Goal: Feedback & Contribution: Leave review/rating

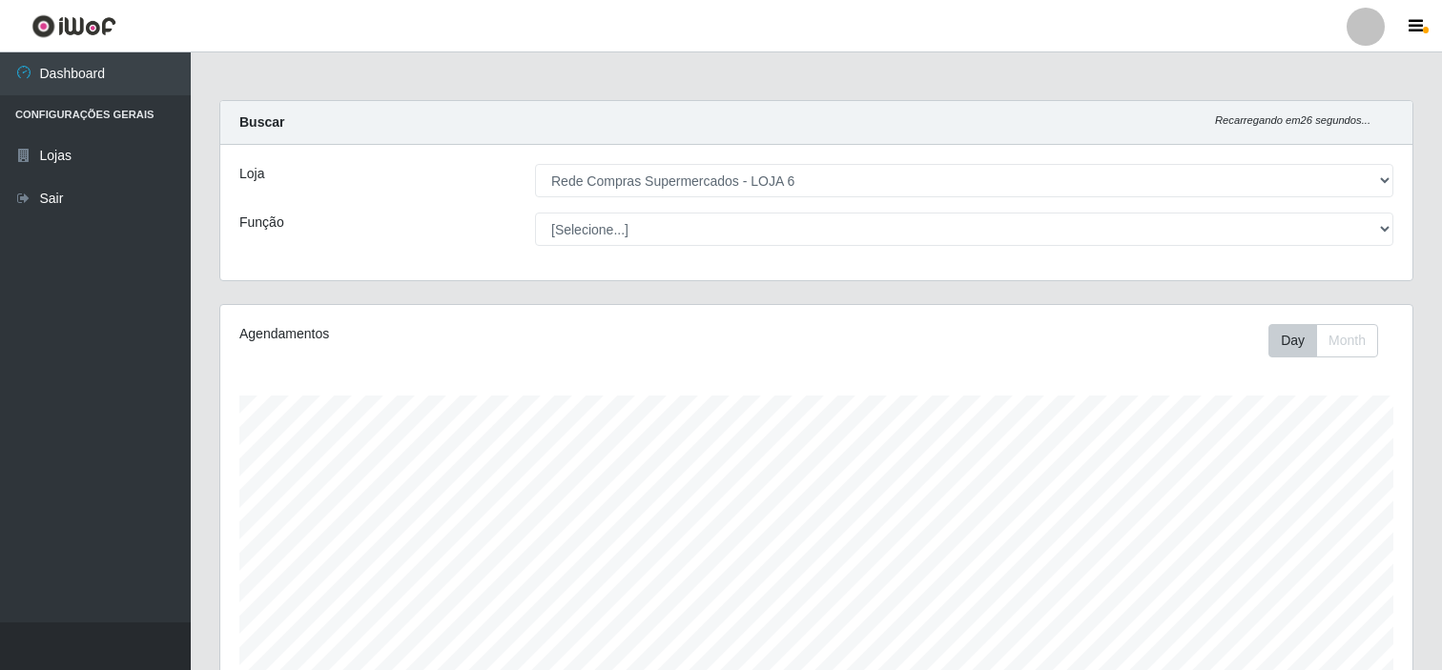
select select "398"
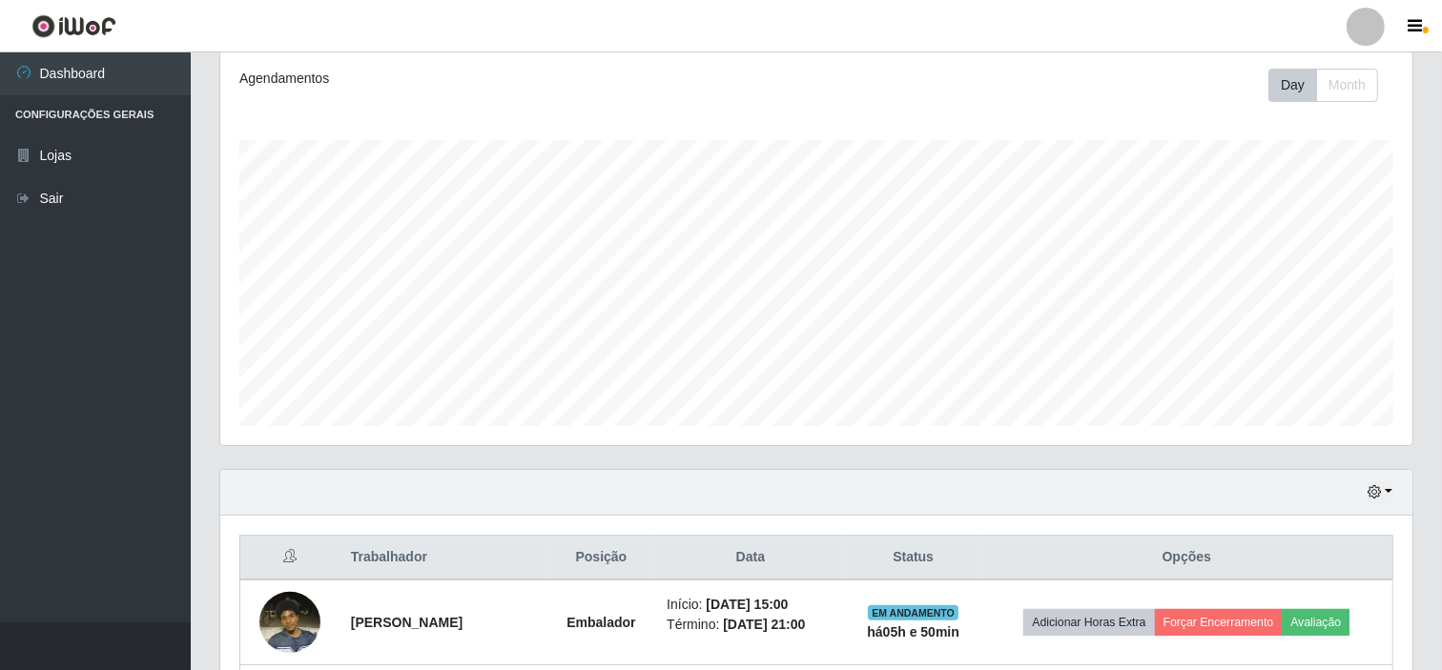
scroll to position [426, 0]
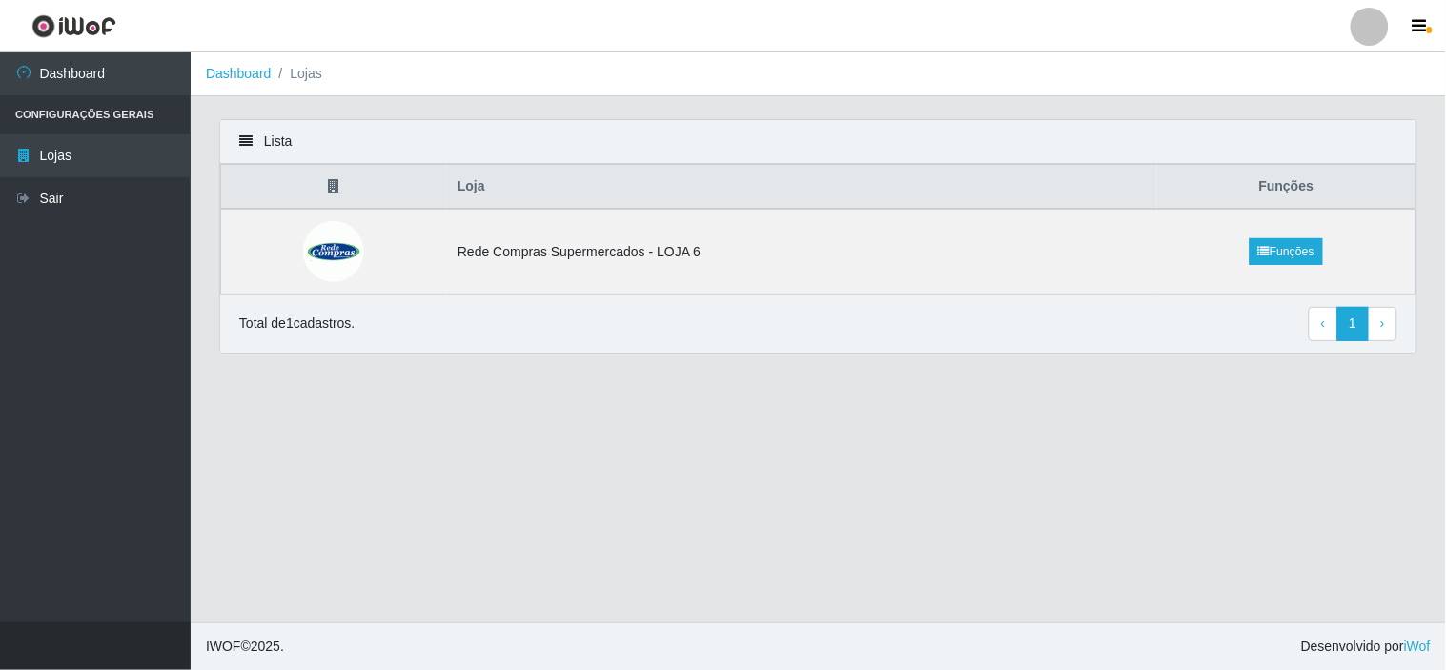
click at [430, 302] on div "Total de 1 cadastros. ‹ Previous 1 › Next" at bounding box center [818, 324] width 1197 height 58
click at [1317, 327] on link "‹ Previous" at bounding box center [1324, 324] width 30 height 34
click at [824, 245] on td "Rede Compras Supermercados - LOJA 6" at bounding box center [801, 252] width 711 height 86
click at [358, 250] on img at bounding box center [333, 251] width 61 height 61
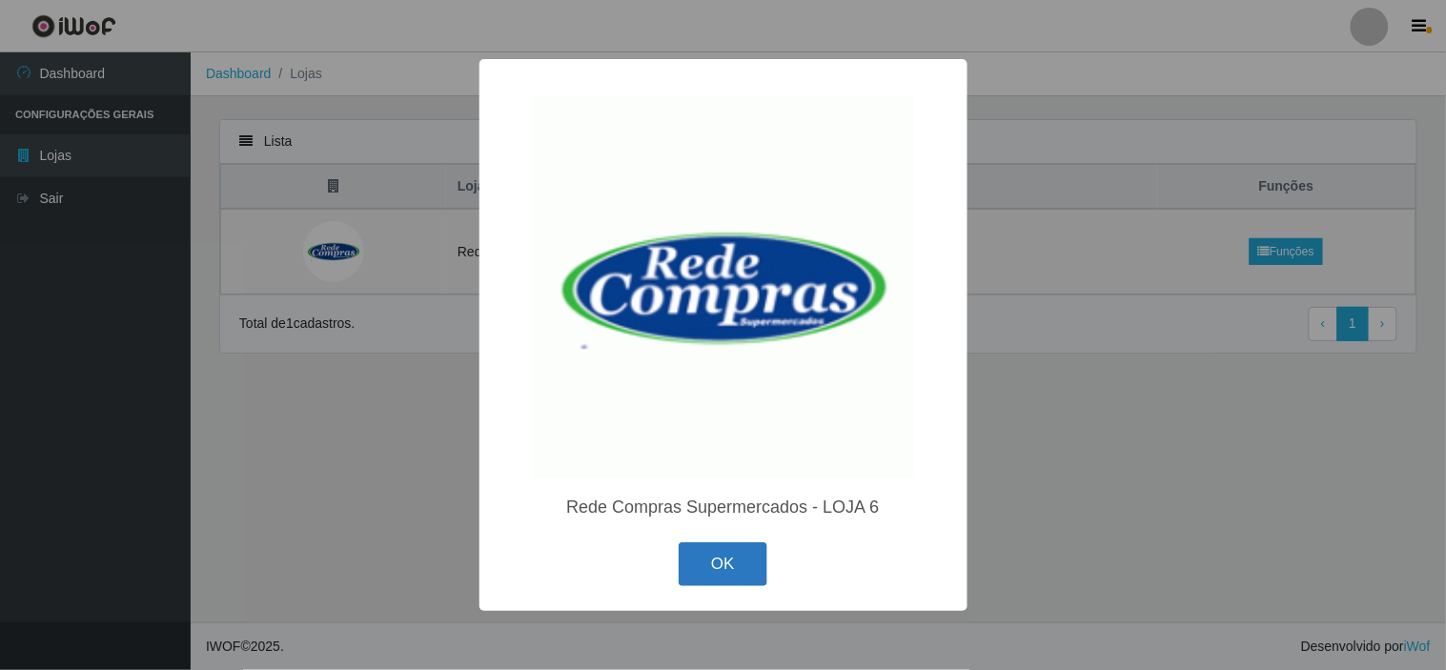
click at [730, 575] on button "OK" at bounding box center [723, 564] width 89 height 45
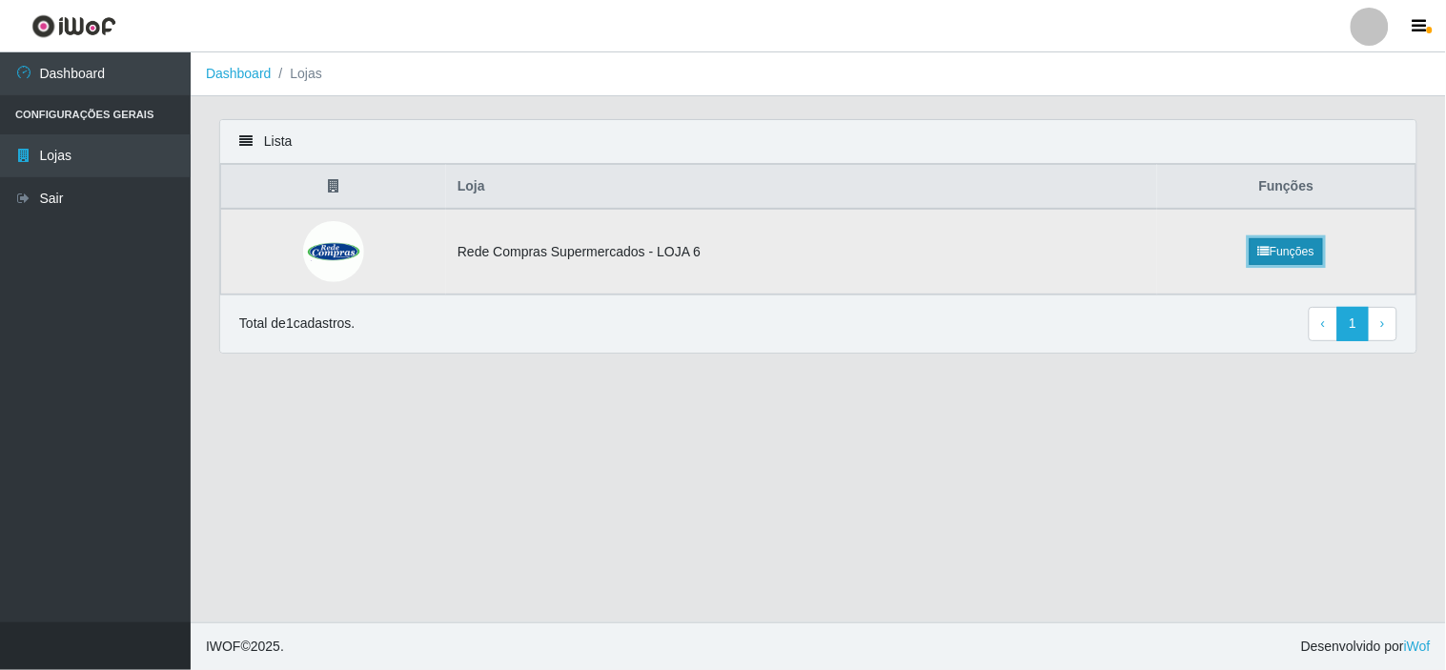
click at [1301, 253] on link "Funções" at bounding box center [1286, 251] width 73 height 27
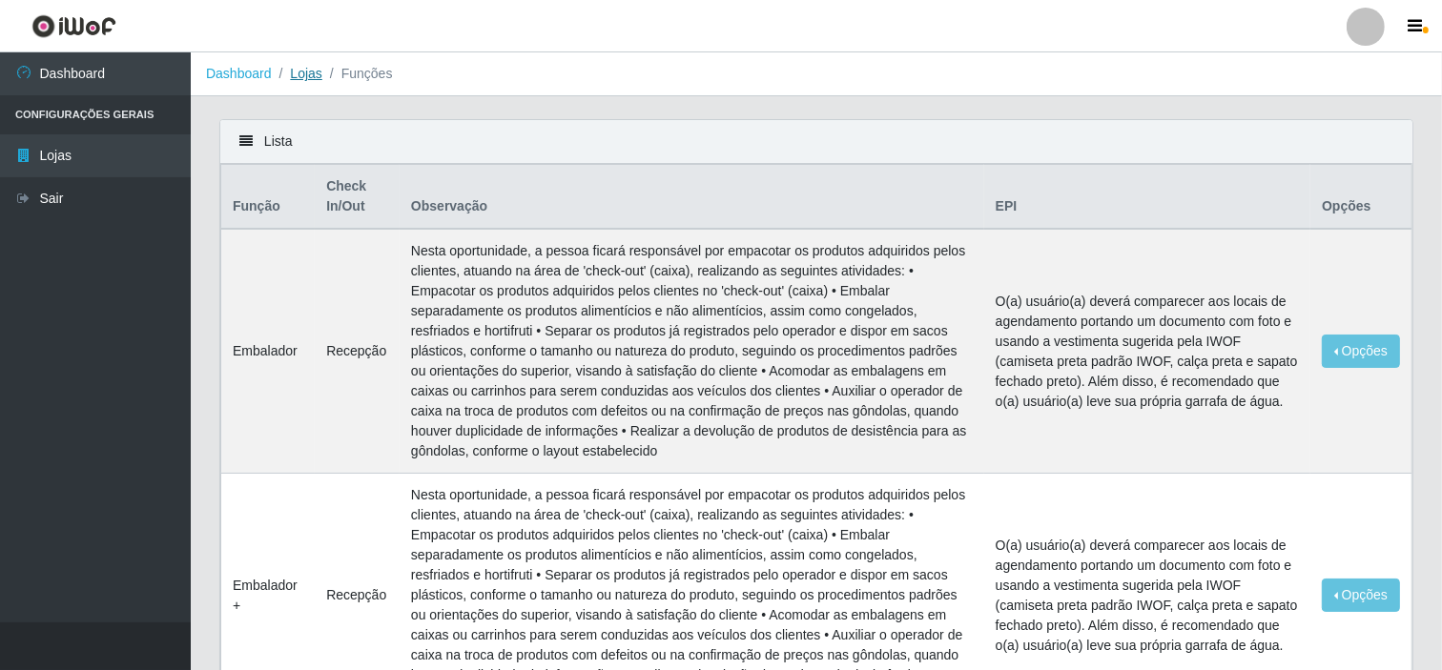
click at [300, 72] on link "Lojas" at bounding box center [305, 73] width 31 height 15
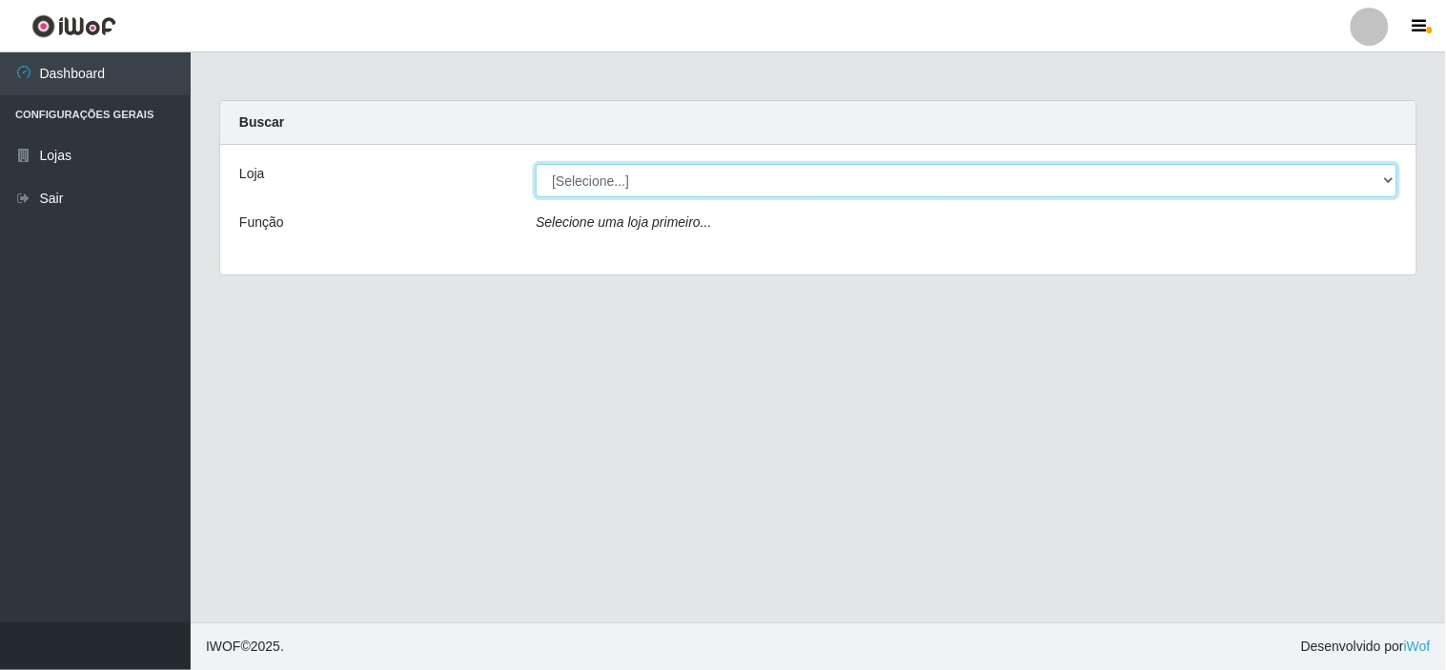
click at [1389, 179] on select "[Selecione...] Rede Compras Supermercados - LOJA 6" at bounding box center [967, 180] width 862 height 33
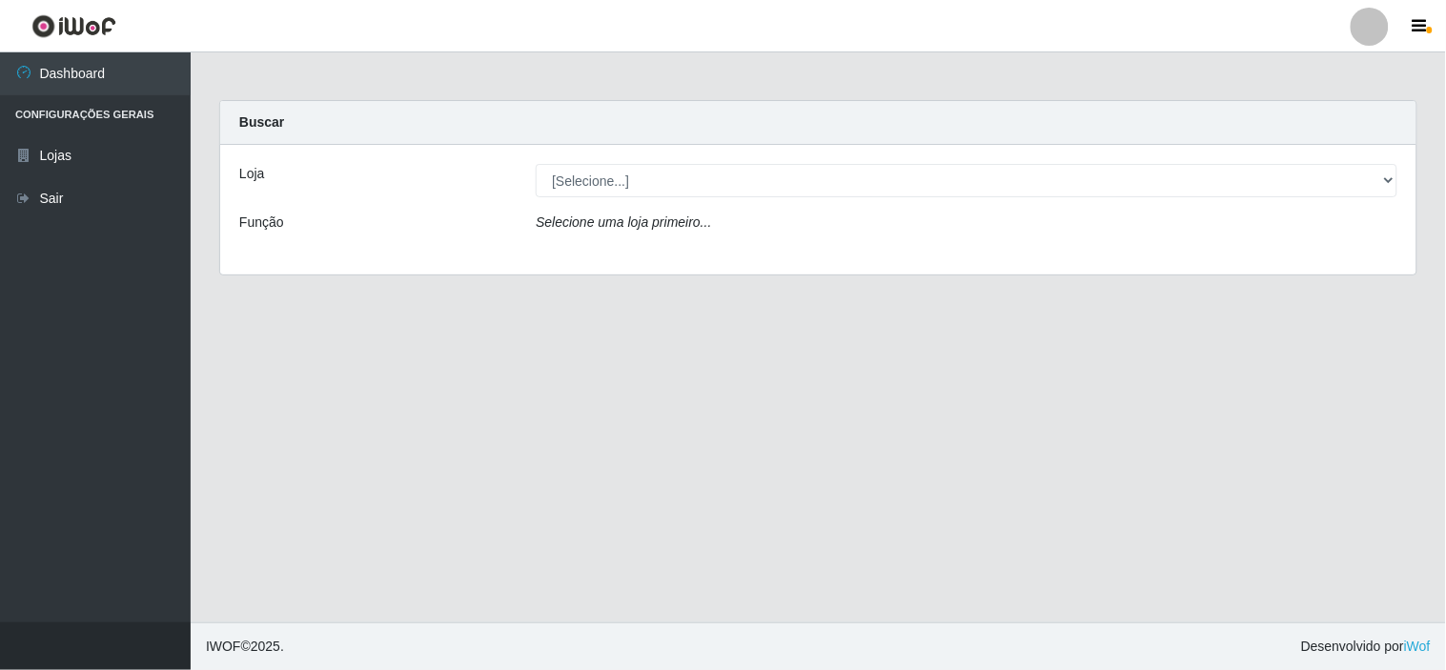
click at [966, 253] on div "Loja [Selecione...] Rede Compras Supermercados - LOJA 6 Função Selecione uma lo…" at bounding box center [818, 210] width 1197 height 130
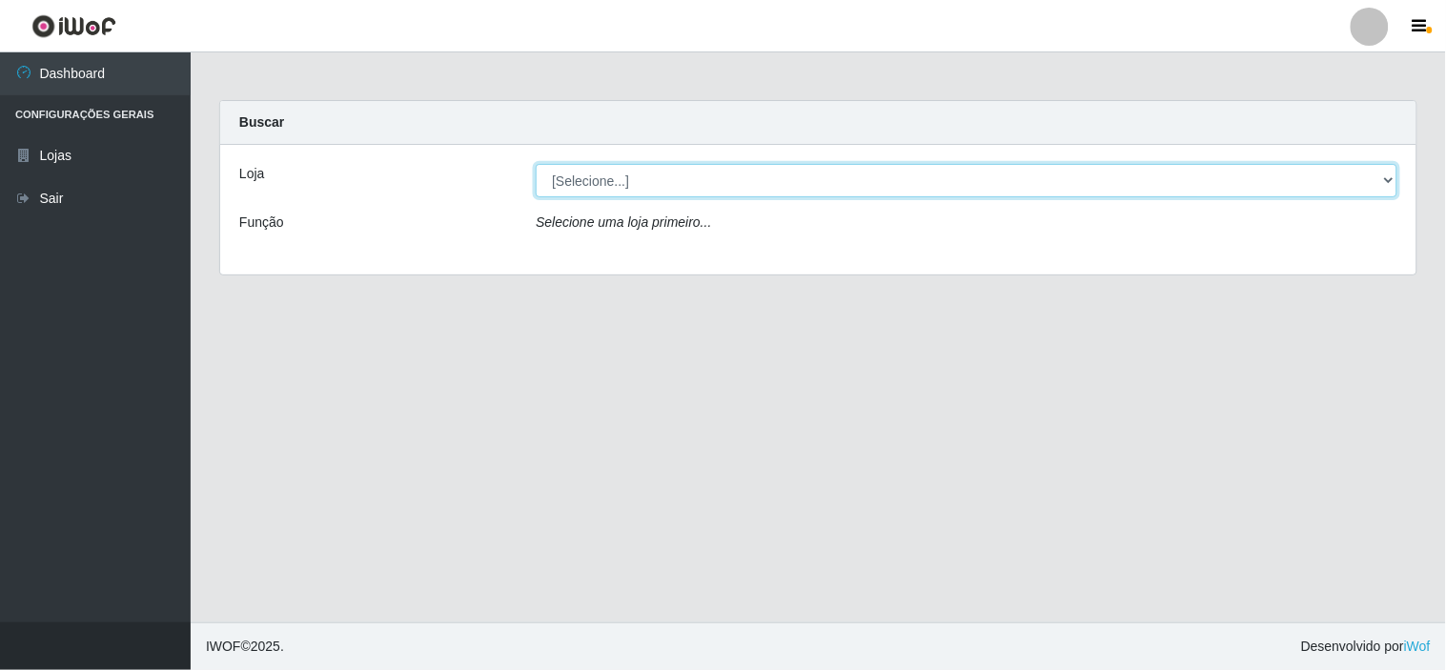
click at [1383, 174] on select "[Selecione...] Rede Compras Supermercados - LOJA 6" at bounding box center [967, 180] width 862 height 33
select select "398"
click at [536, 164] on select "[Selecione...] Rede Compras Supermercados - LOJA 6" at bounding box center [967, 180] width 862 height 33
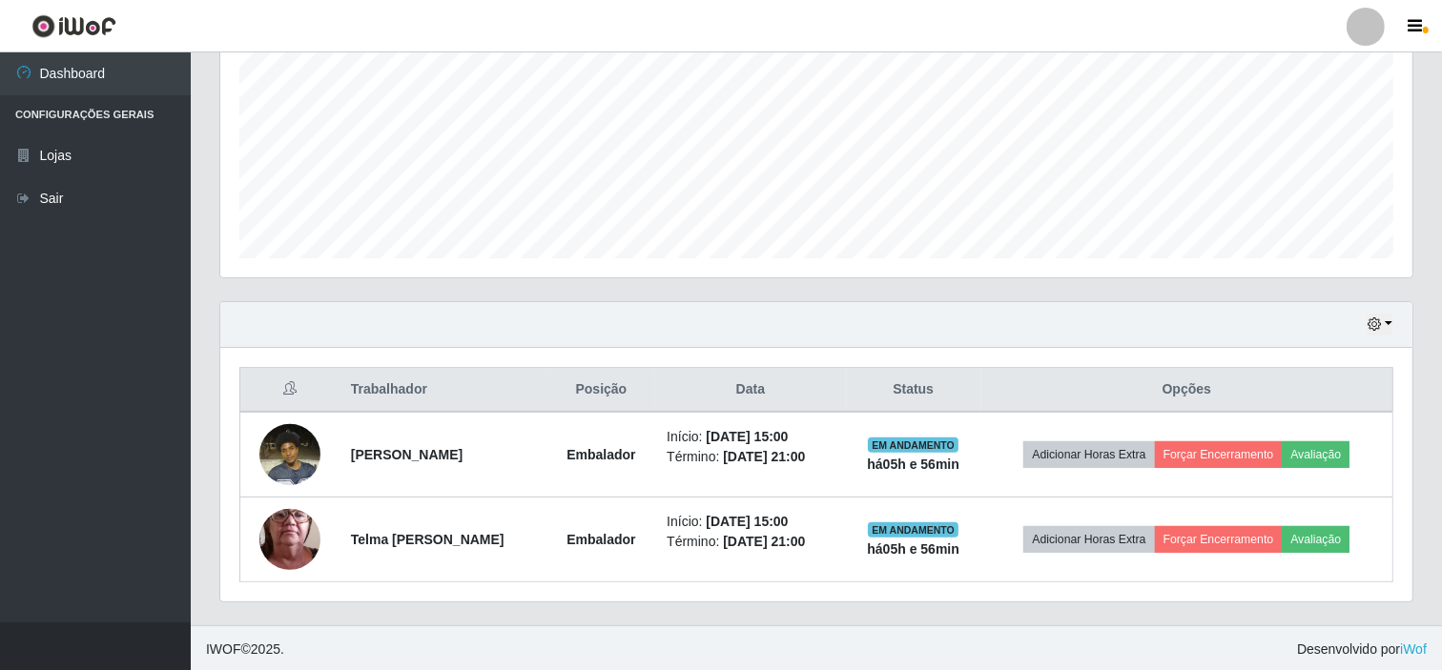
scroll to position [426, 0]
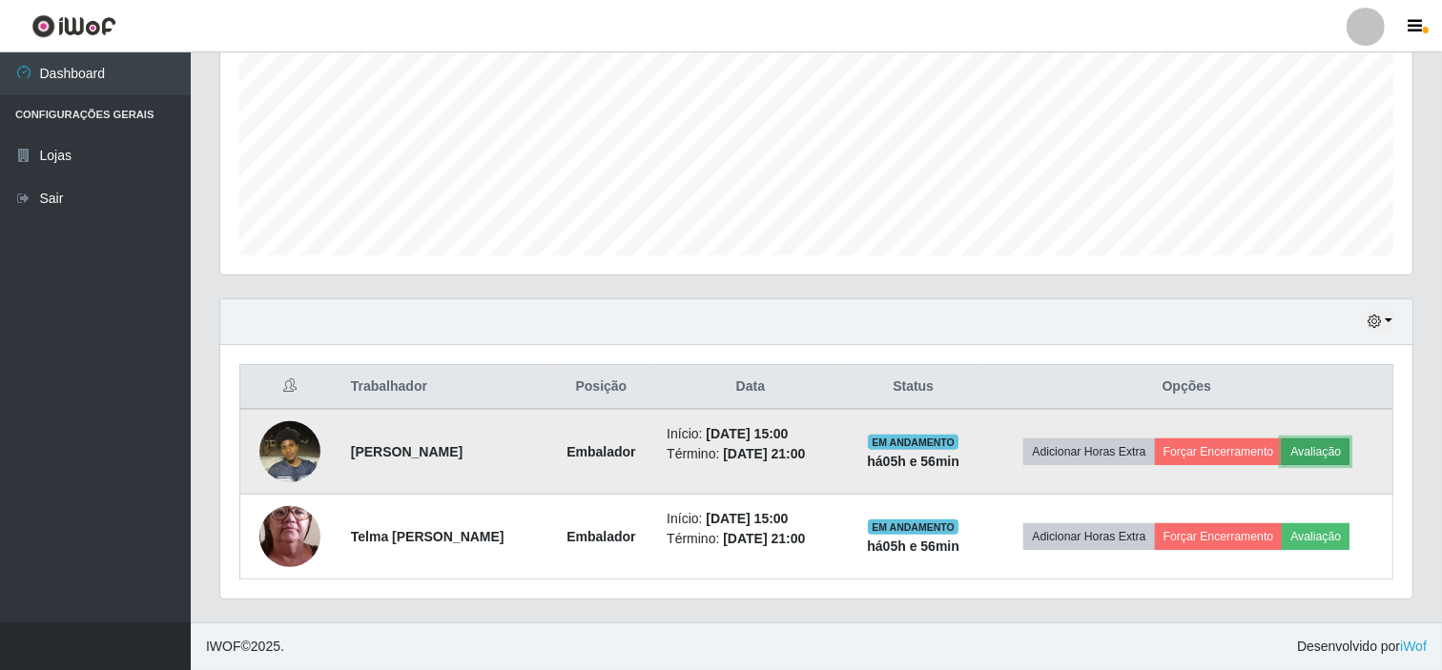
click at [1346, 448] on button "Avaliação" at bounding box center [1315, 452] width 68 height 27
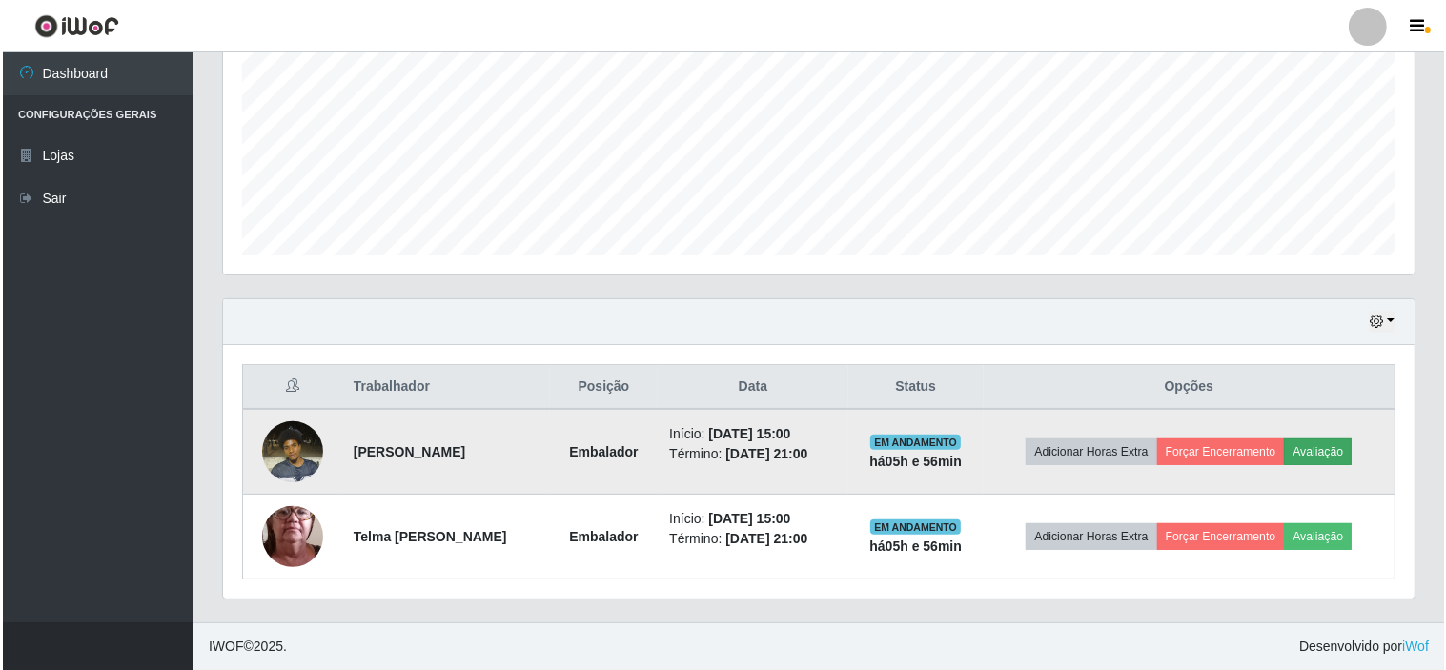
scroll to position [395, 1179]
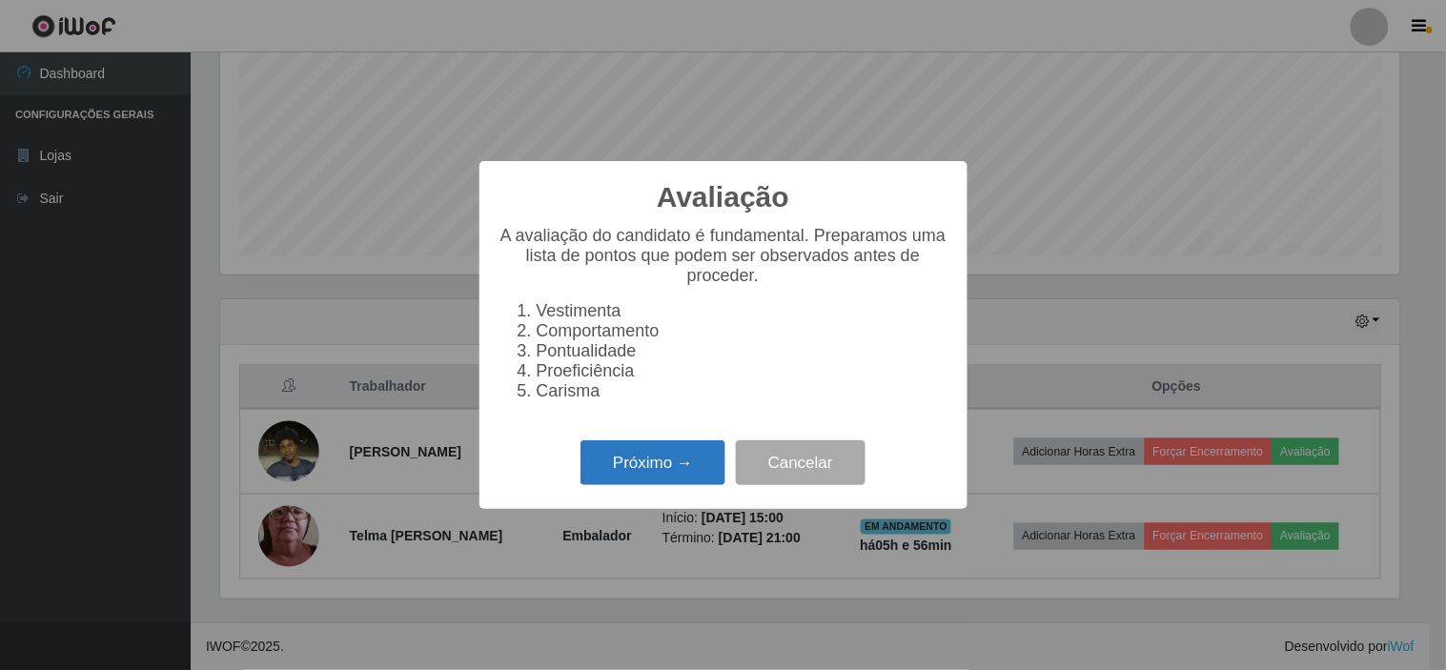
click at [665, 470] on button "Próximo →" at bounding box center [653, 462] width 145 height 45
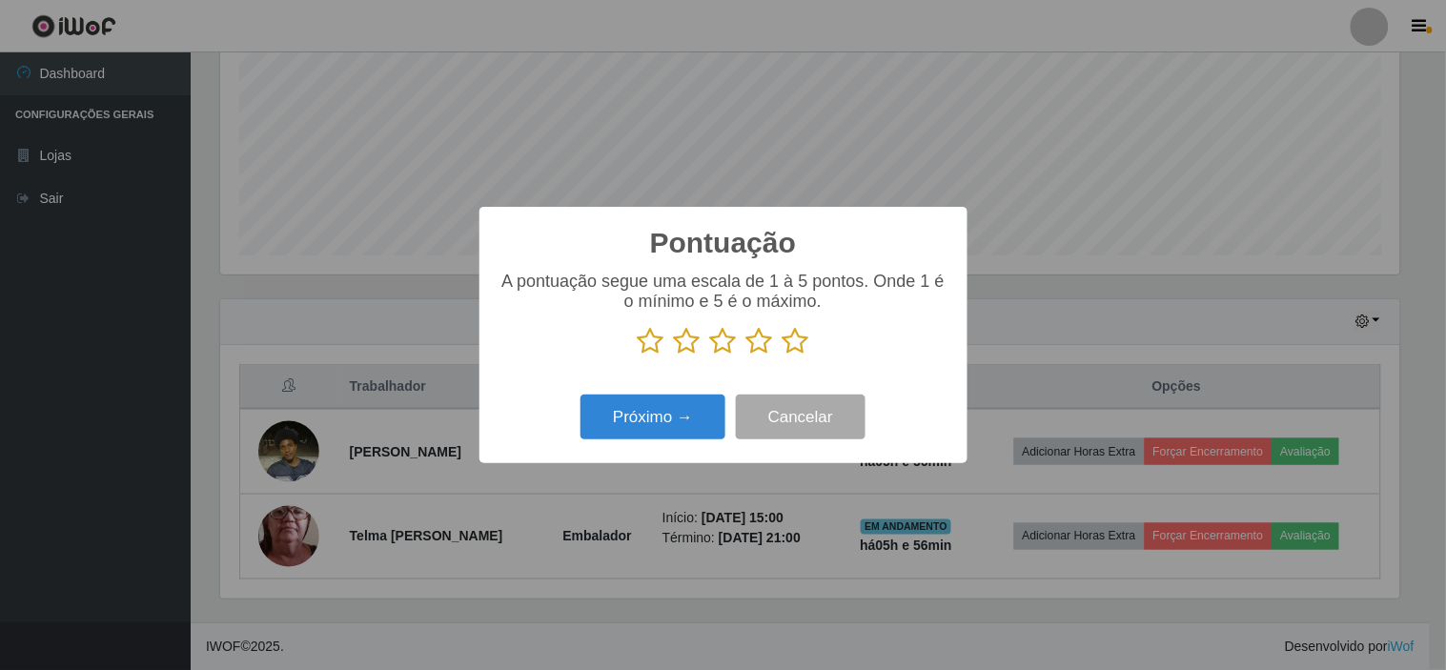
click at [793, 346] on icon at bounding box center [796, 341] width 27 height 29
click at [783, 356] on input "radio" at bounding box center [783, 356] width 0 height 0
click at [667, 414] on button "Próximo →" at bounding box center [653, 417] width 145 height 45
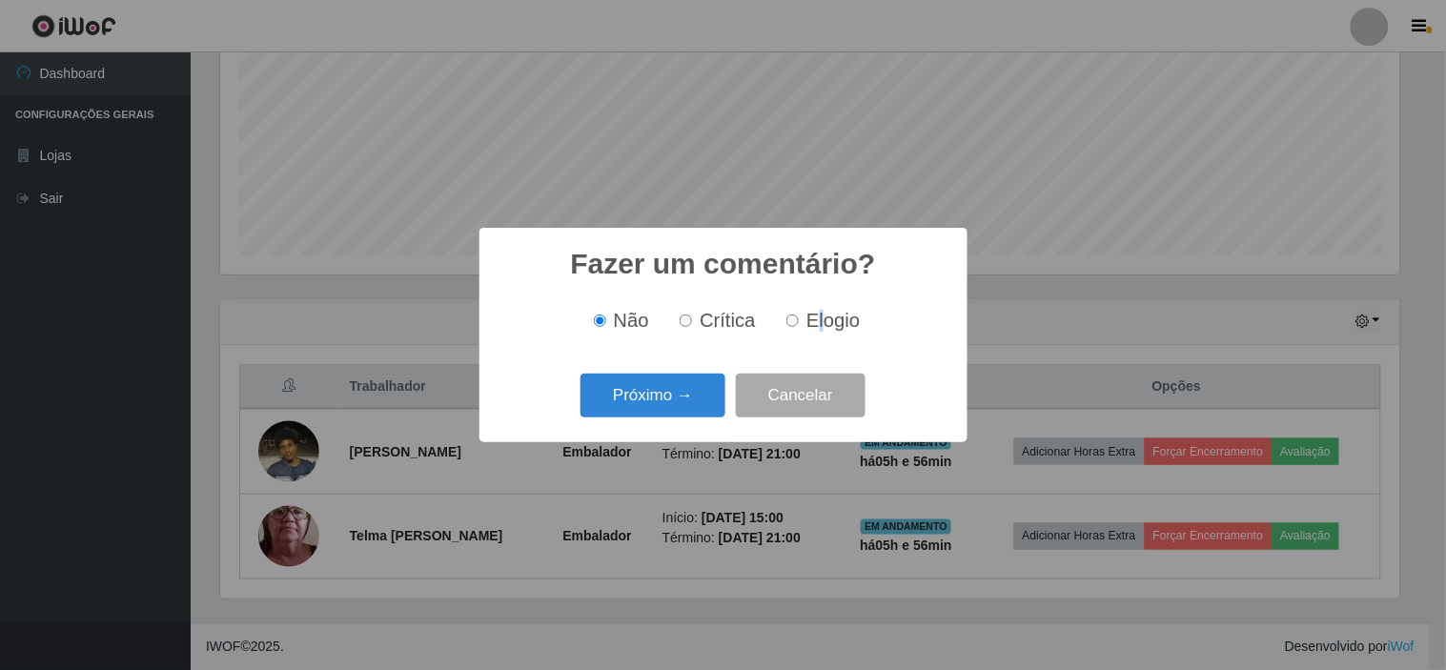
click at [818, 324] on span "Elogio" at bounding box center [833, 320] width 53 height 21
click at [794, 324] on input "Elogio" at bounding box center [793, 321] width 12 height 12
radio input "true"
click at [665, 394] on button "Próximo →" at bounding box center [653, 396] width 145 height 45
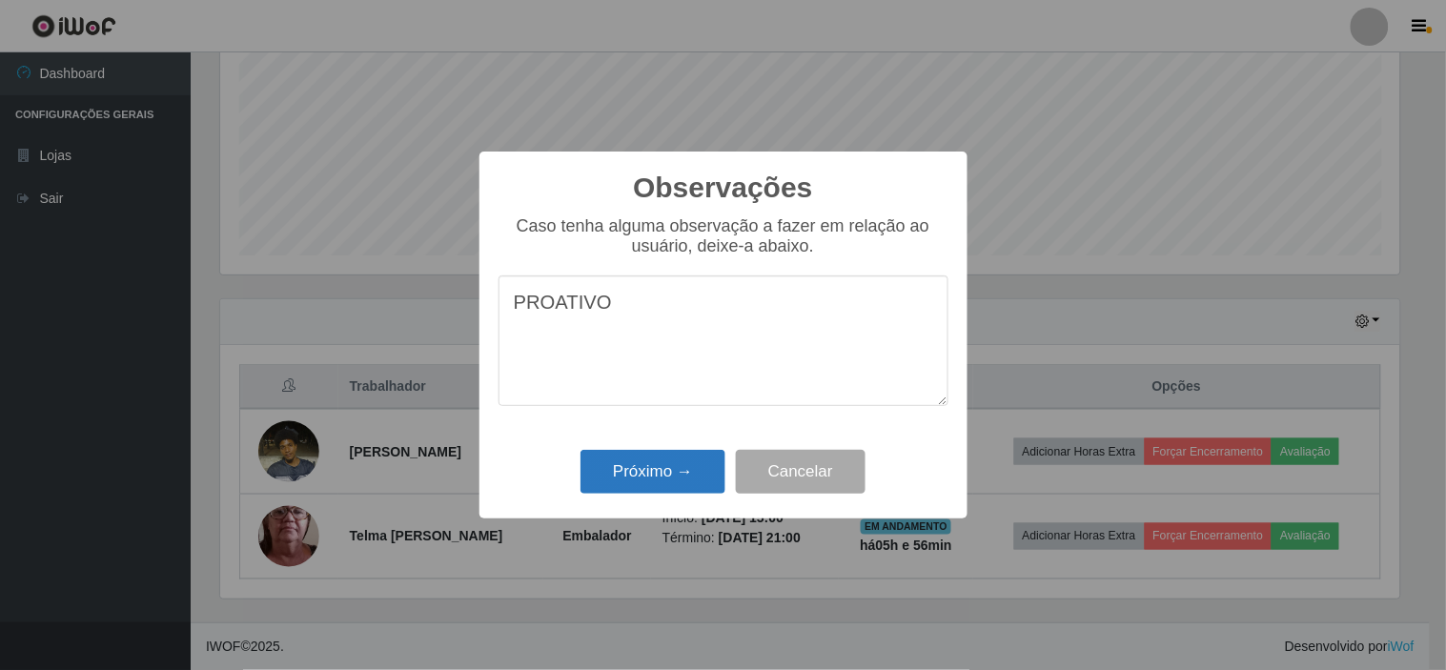
type textarea "PROATIVO"
click at [651, 475] on button "Próximo →" at bounding box center [653, 472] width 145 height 45
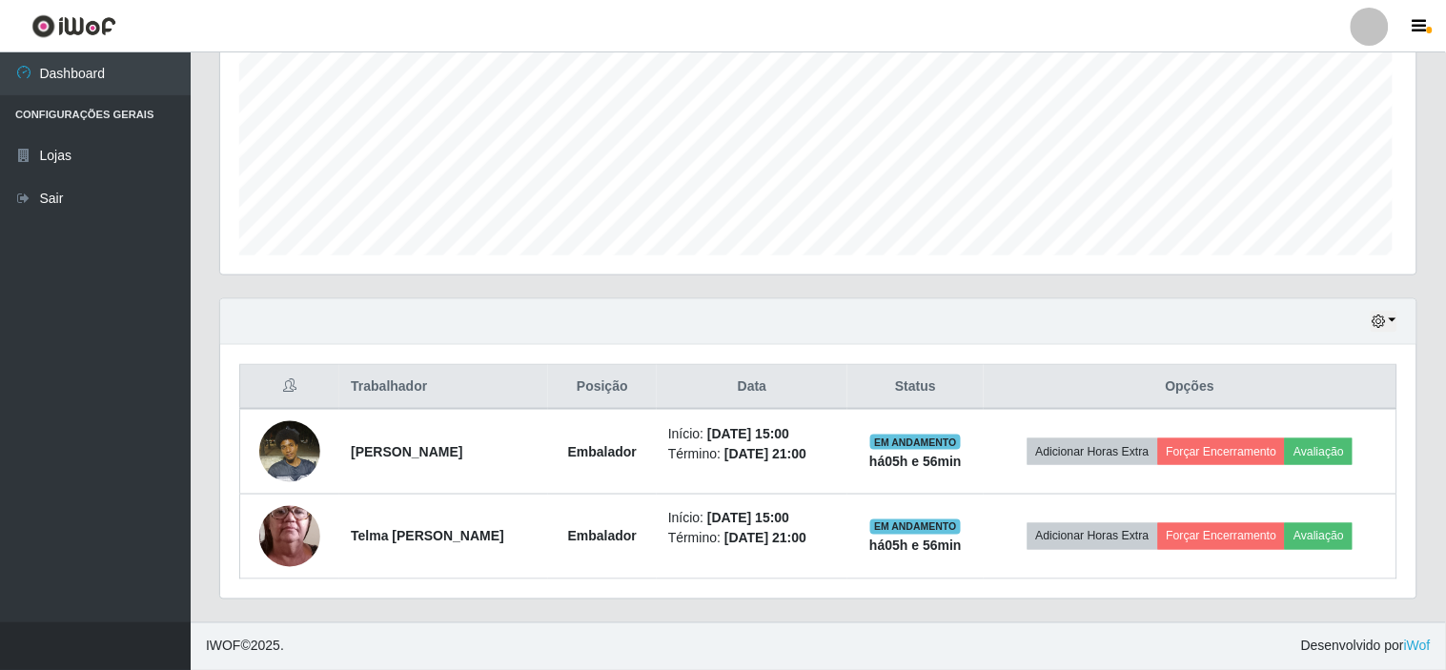
scroll to position [395, 1192]
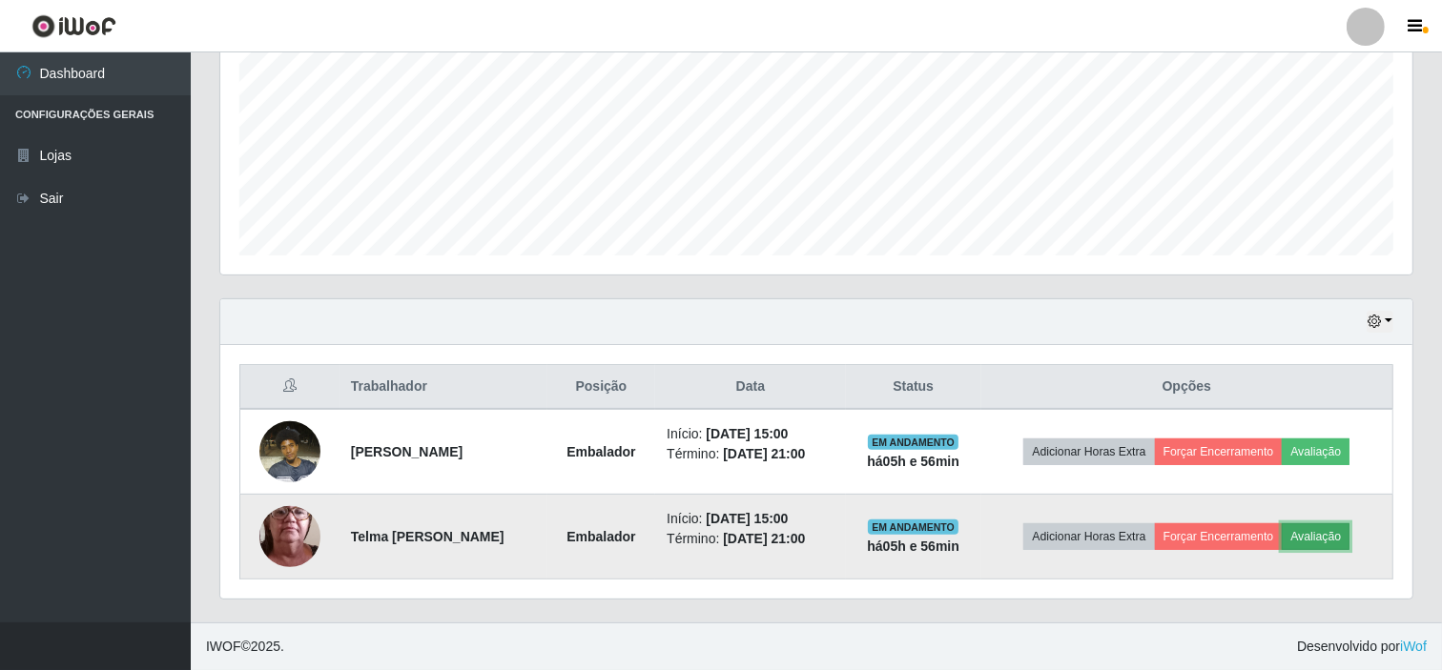
click at [1345, 534] on button "Avaliação" at bounding box center [1315, 536] width 68 height 27
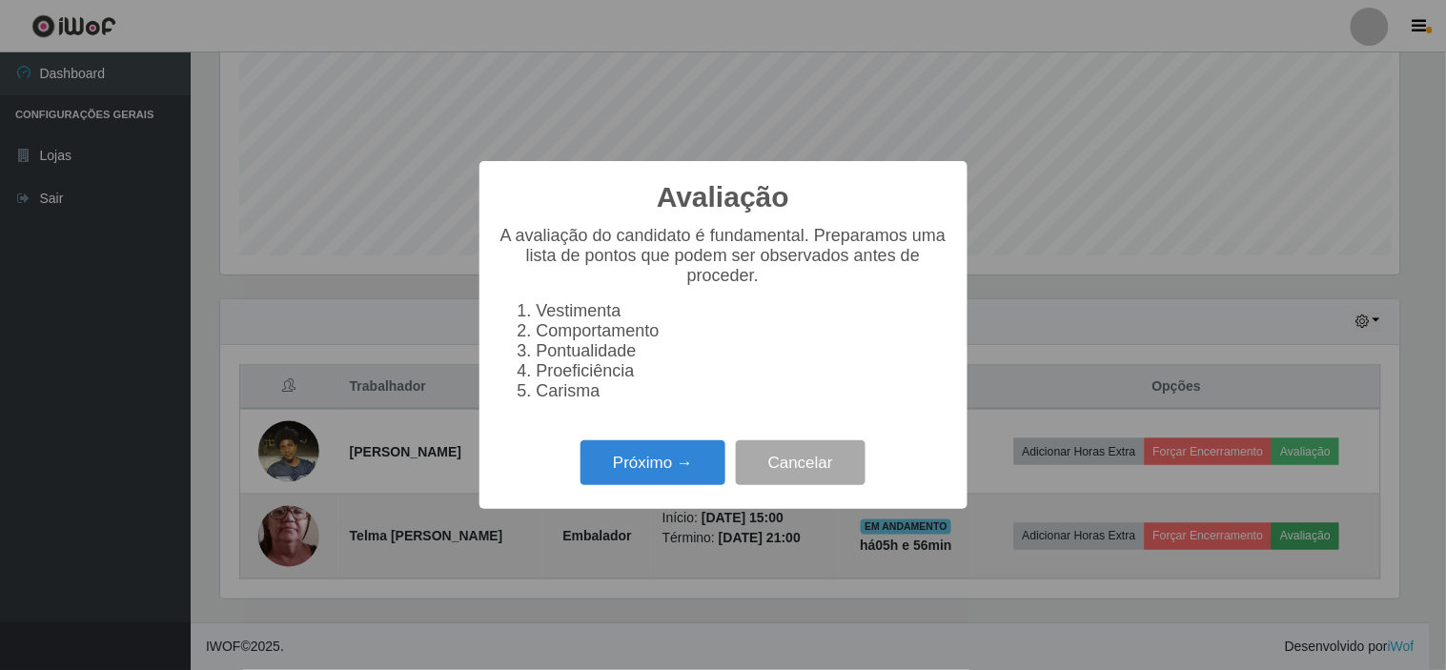
scroll to position [395, 1179]
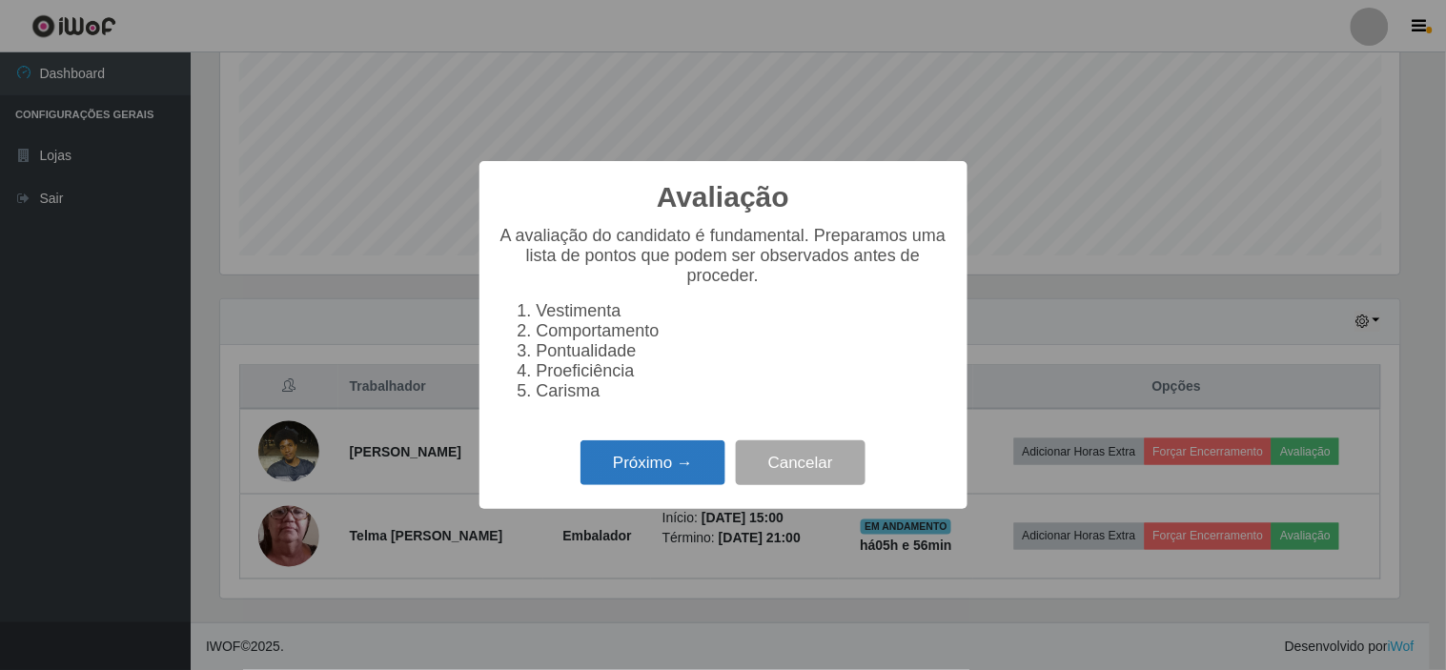
click at [673, 467] on button "Próximo →" at bounding box center [653, 462] width 145 height 45
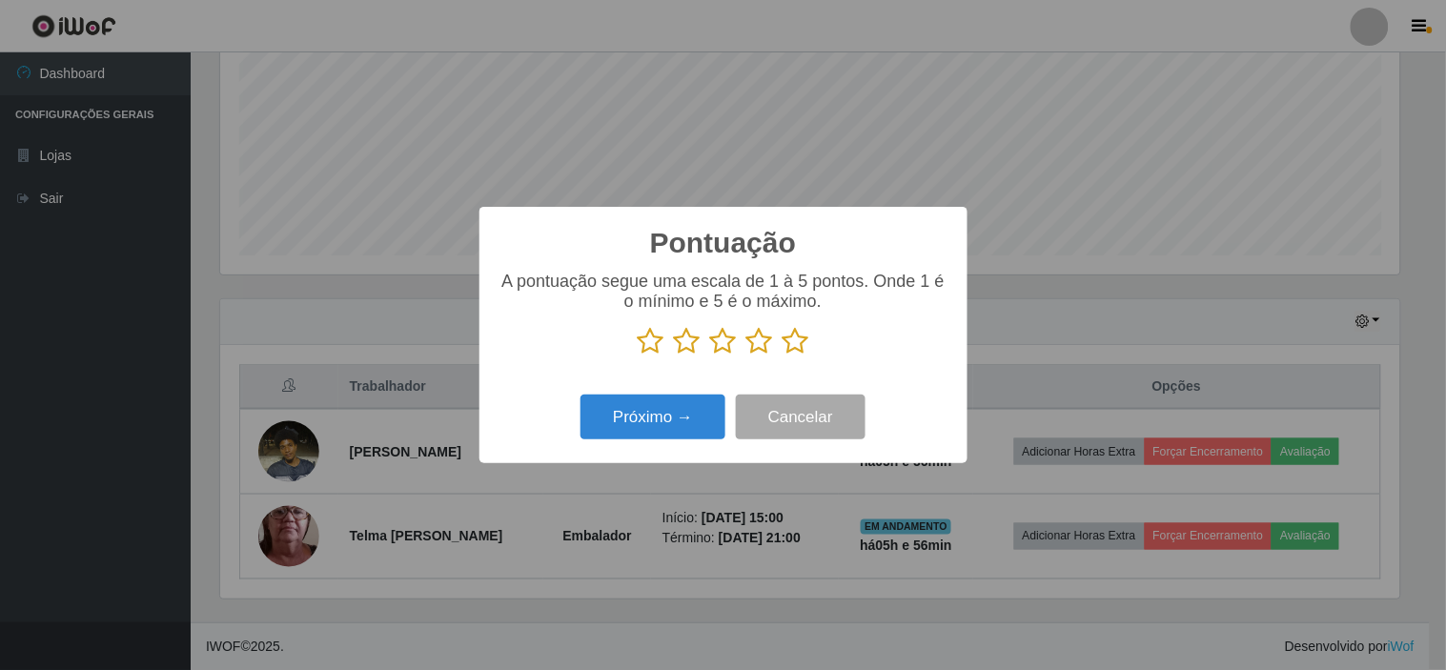
scroll to position [953004, 952219]
click at [719, 340] on icon at bounding box center [723, 341] width 27 height 29
click at [710, 356] on input "radio" at bounding box center [710, 356] width 0 height 0
click at [650, 420] on button "Próximo →" at bounding box center [653, 417] width 145 height 45
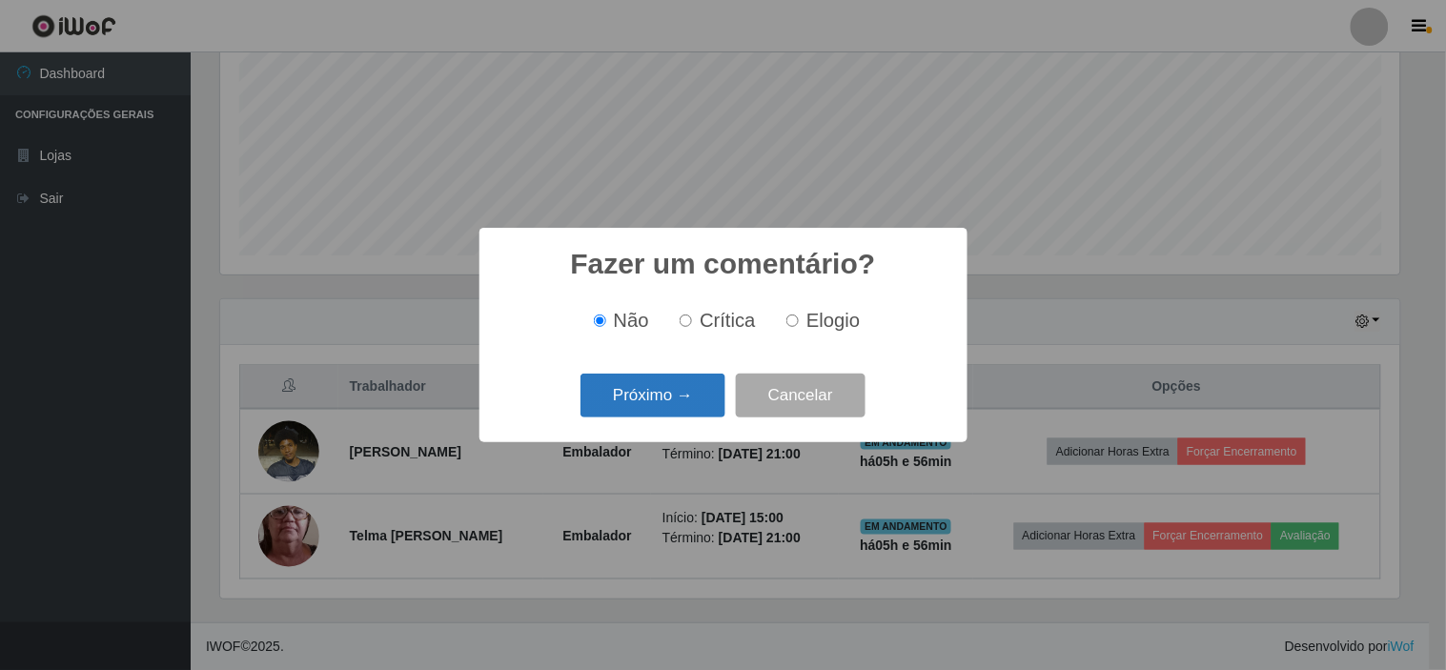
click at [663, 393] on button "Próximo →" at bounding box center [653, 396] width 145 height 45
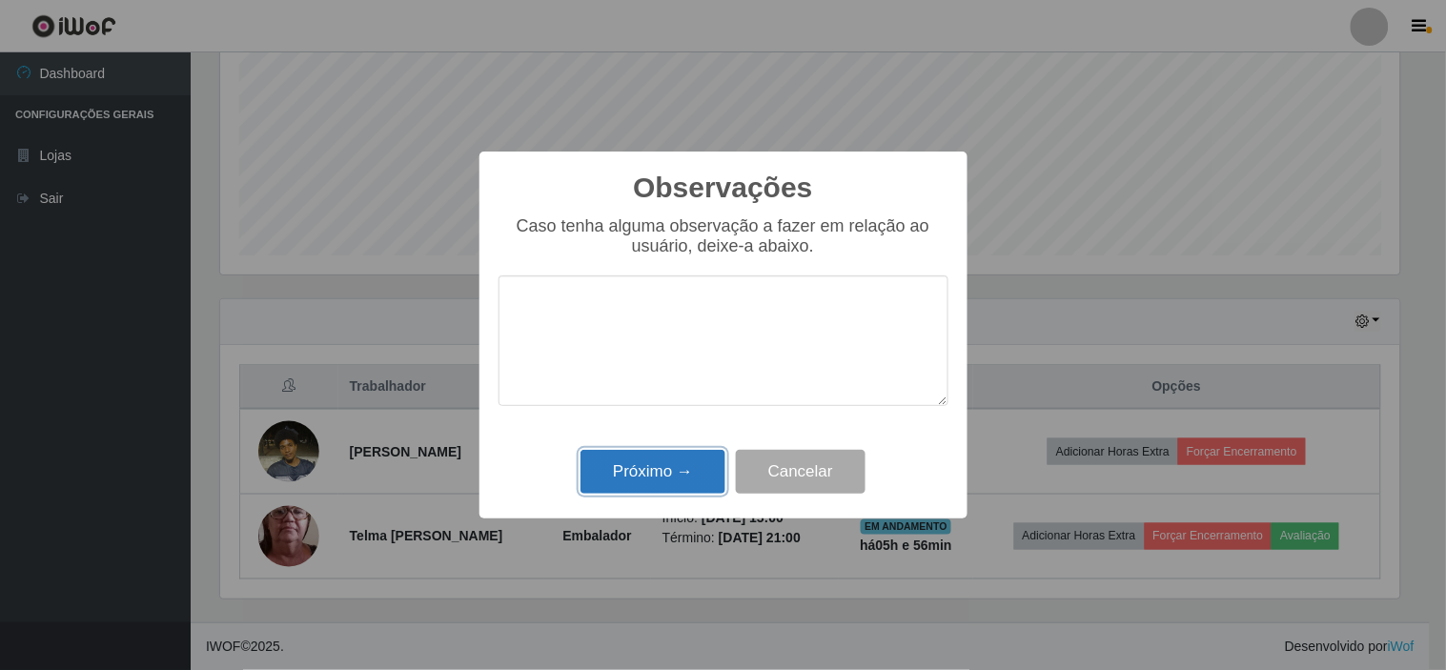
click at [671, 467] on button "Próximo →" at bounding box center [653, 472] width 145 height 45
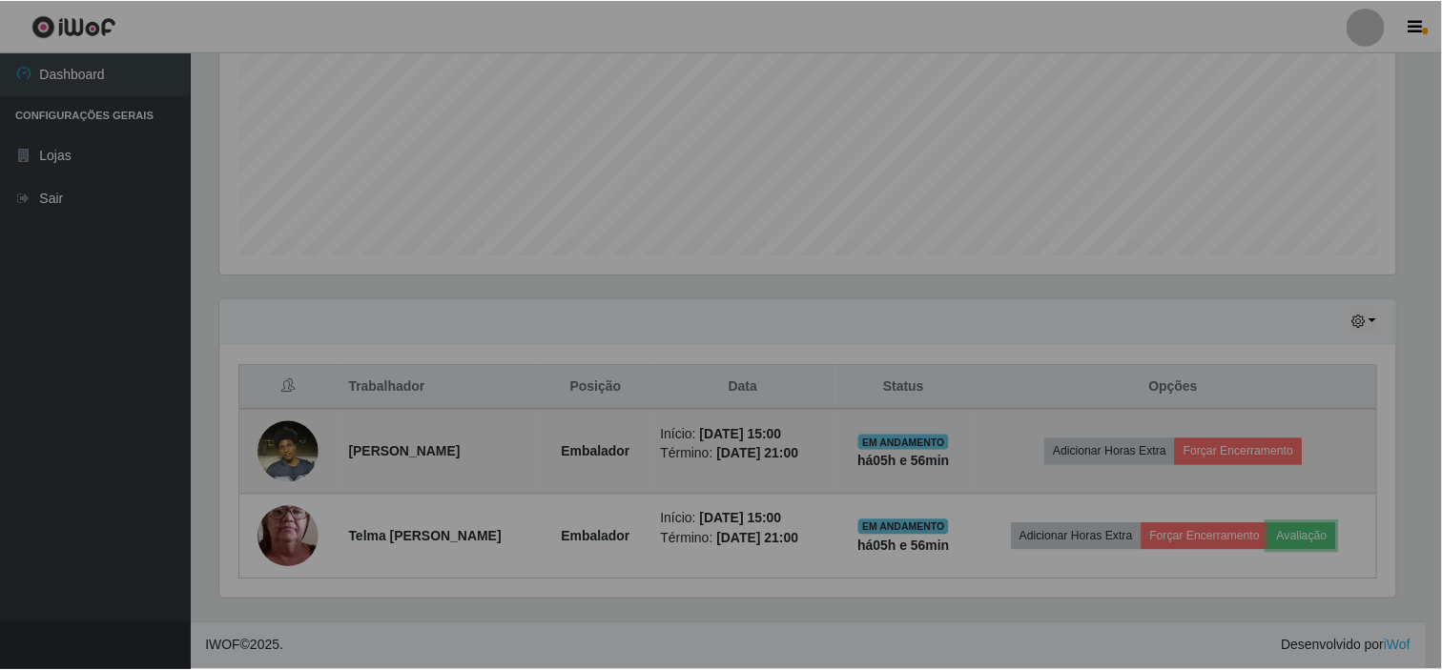
scroll to position [395, 1192]
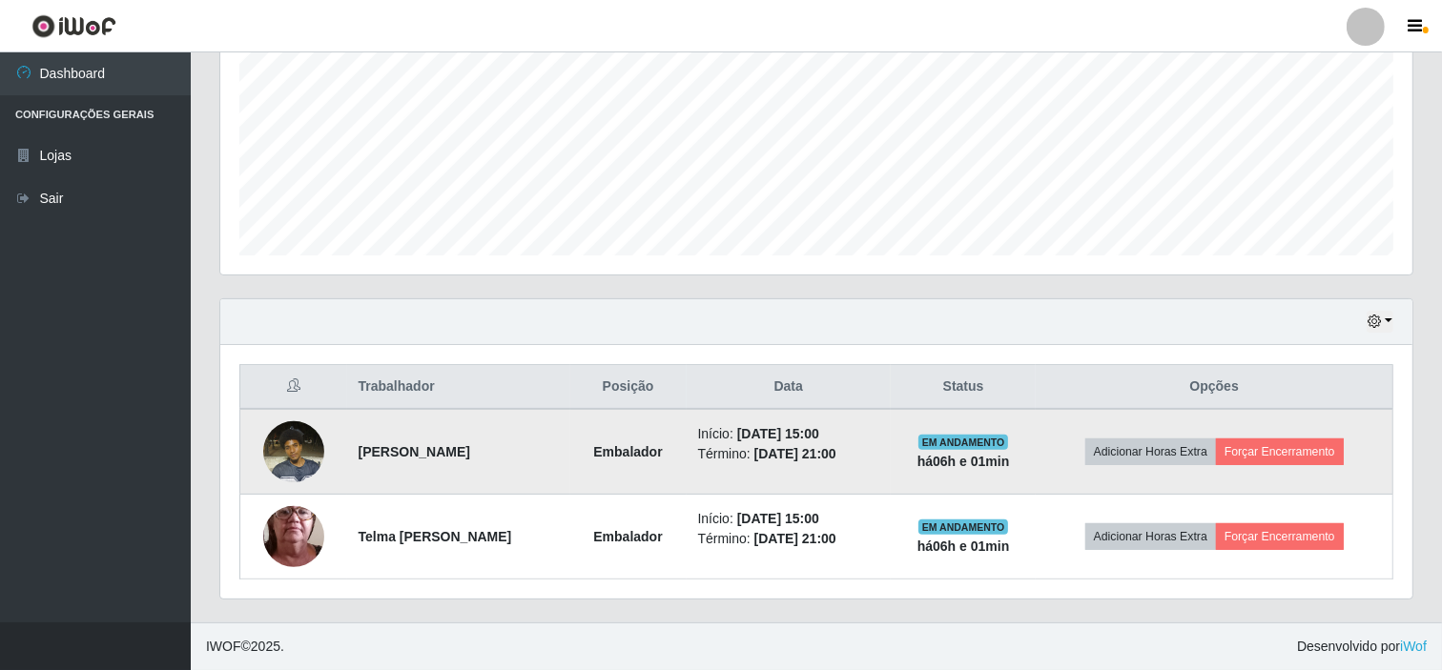
click at [1255, 467] on td "Adicionar Horas Extra Forçar Encerramento" at bounding box center [1213, 452] width 357 height 86
click at [1257, 451] on button "Forçar Encerramento" at bounding box center [1280, 452] width 128 height 27
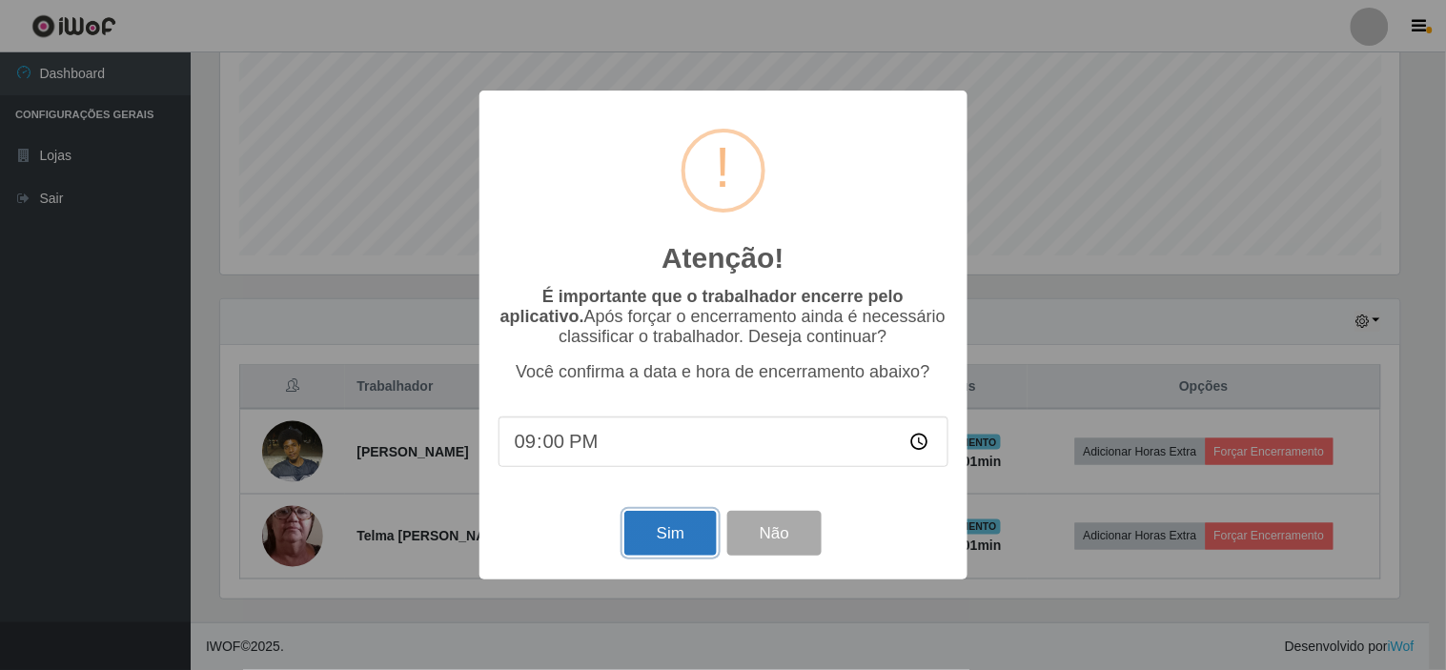
click at [674, 526] on button "Sim" at bounding box center [670, 533] width 92 height 45
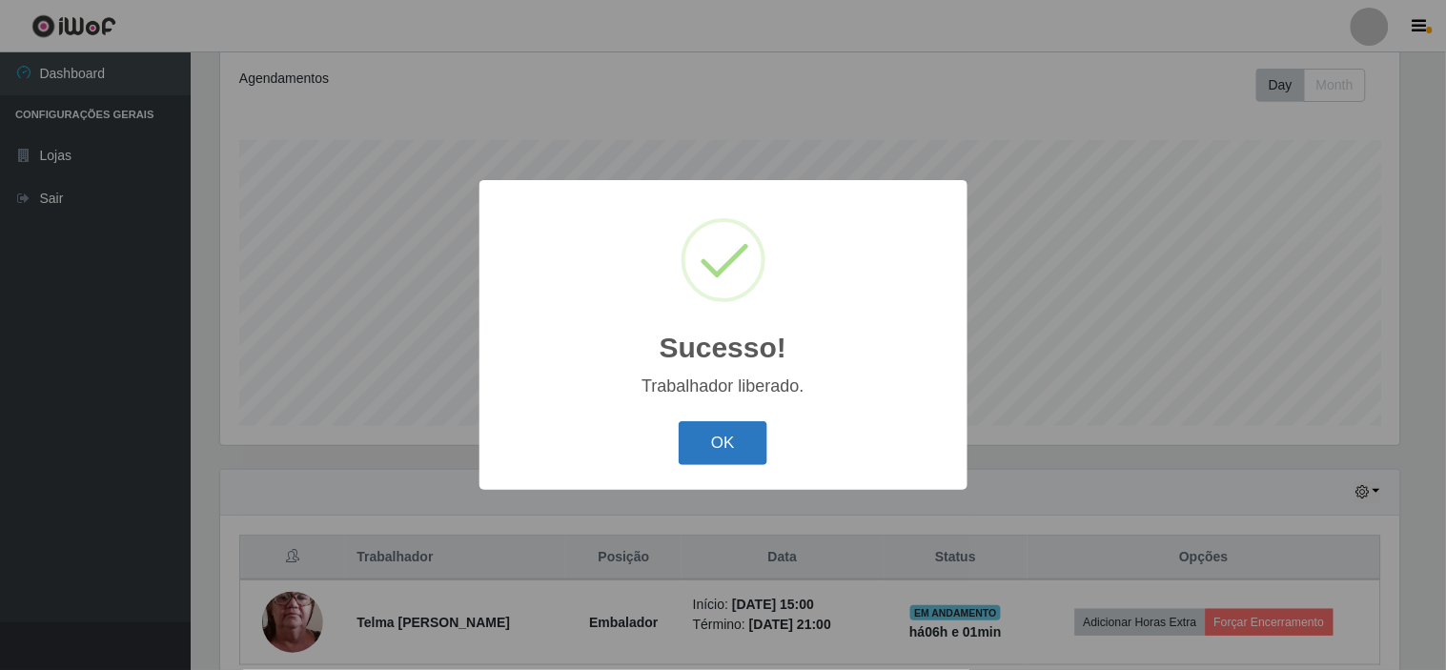
click at [731, 427] on button "OK" at bounding box center [723, 443] width 89 height 45
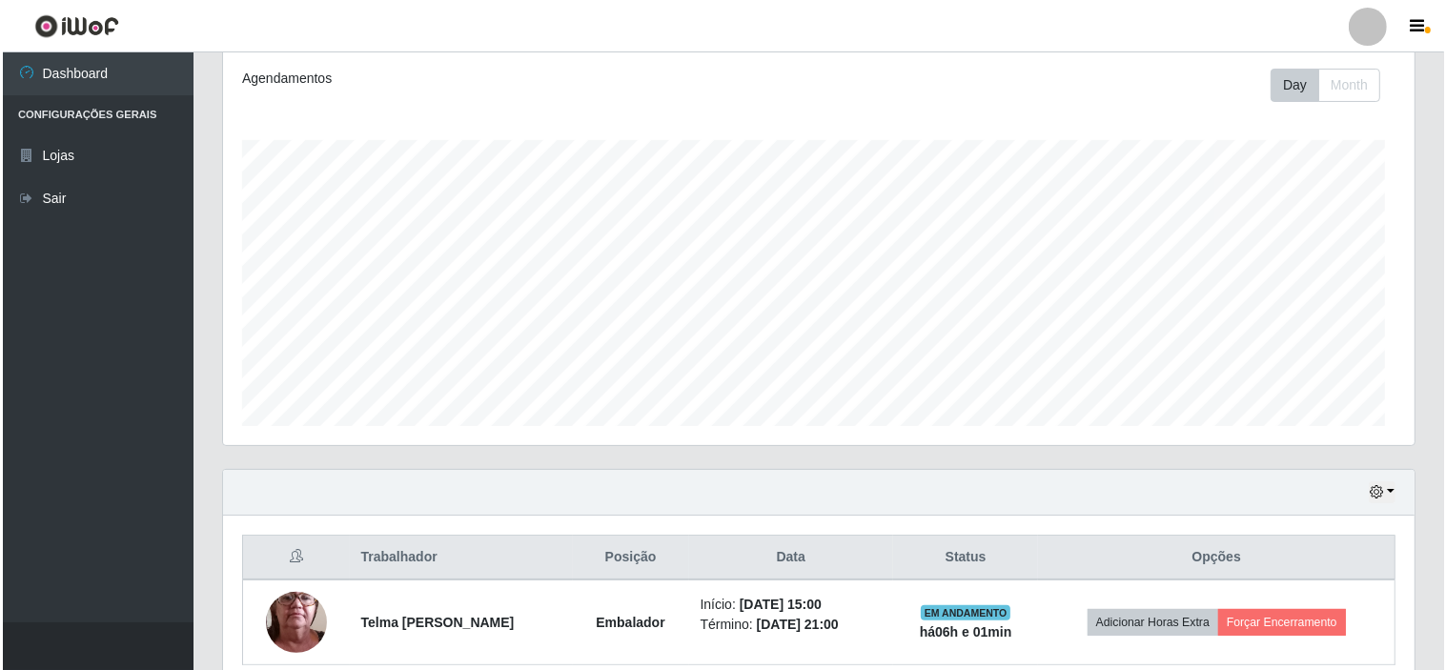
scroll to position [395, 1192]
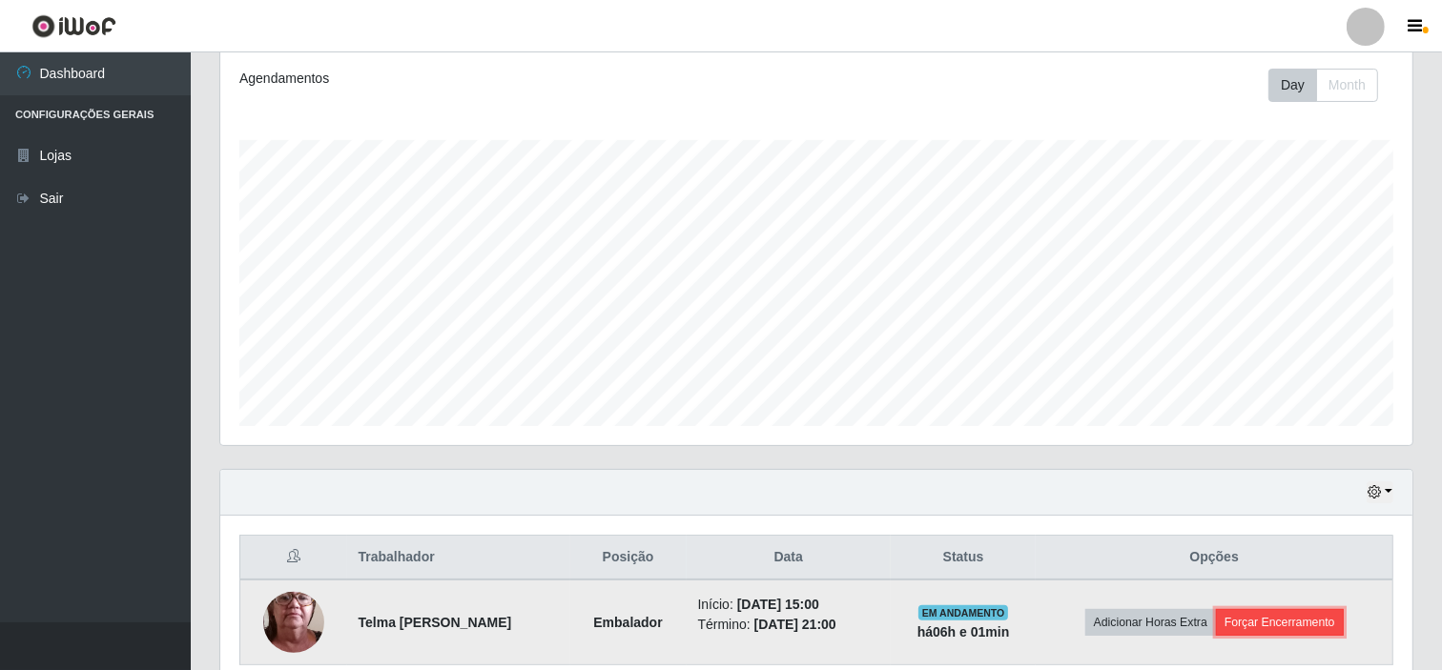
click at [1295, 612] on button "Forçar Encerramento" at bounding box center [1280, 622] width 128 height 27
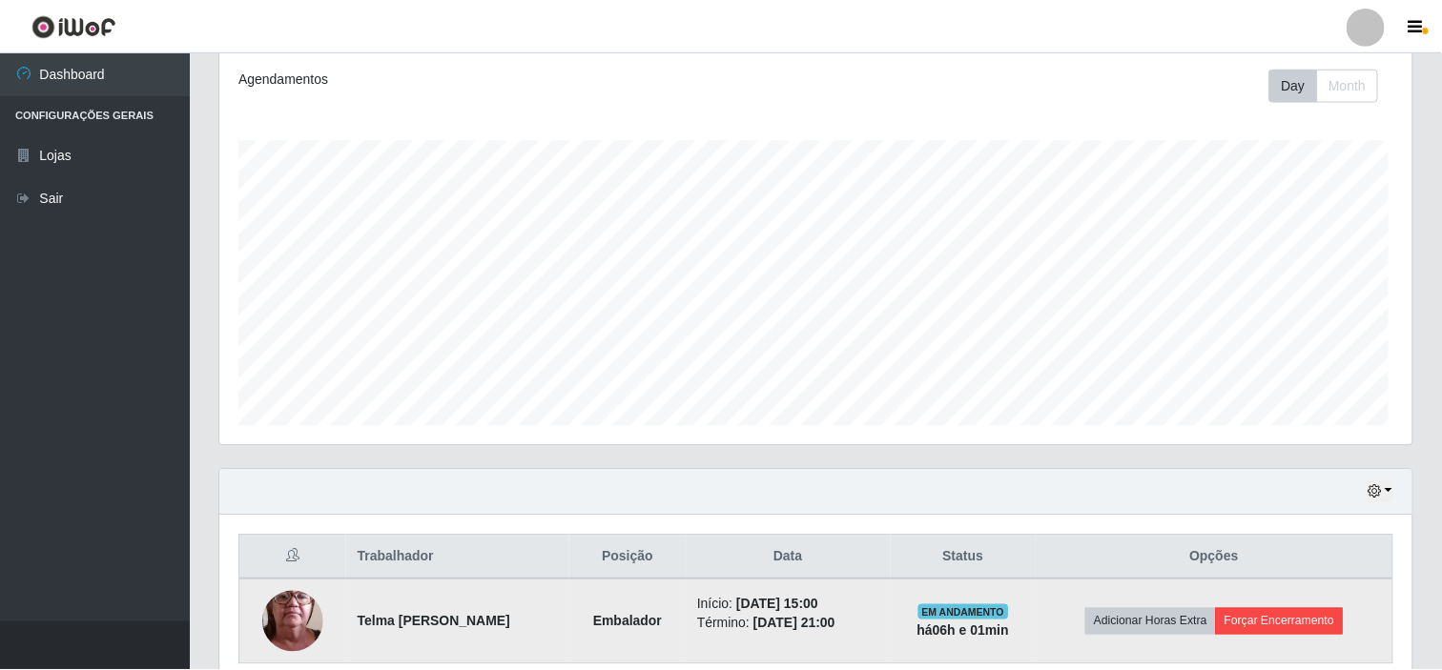
scroll to position [395, 1179]
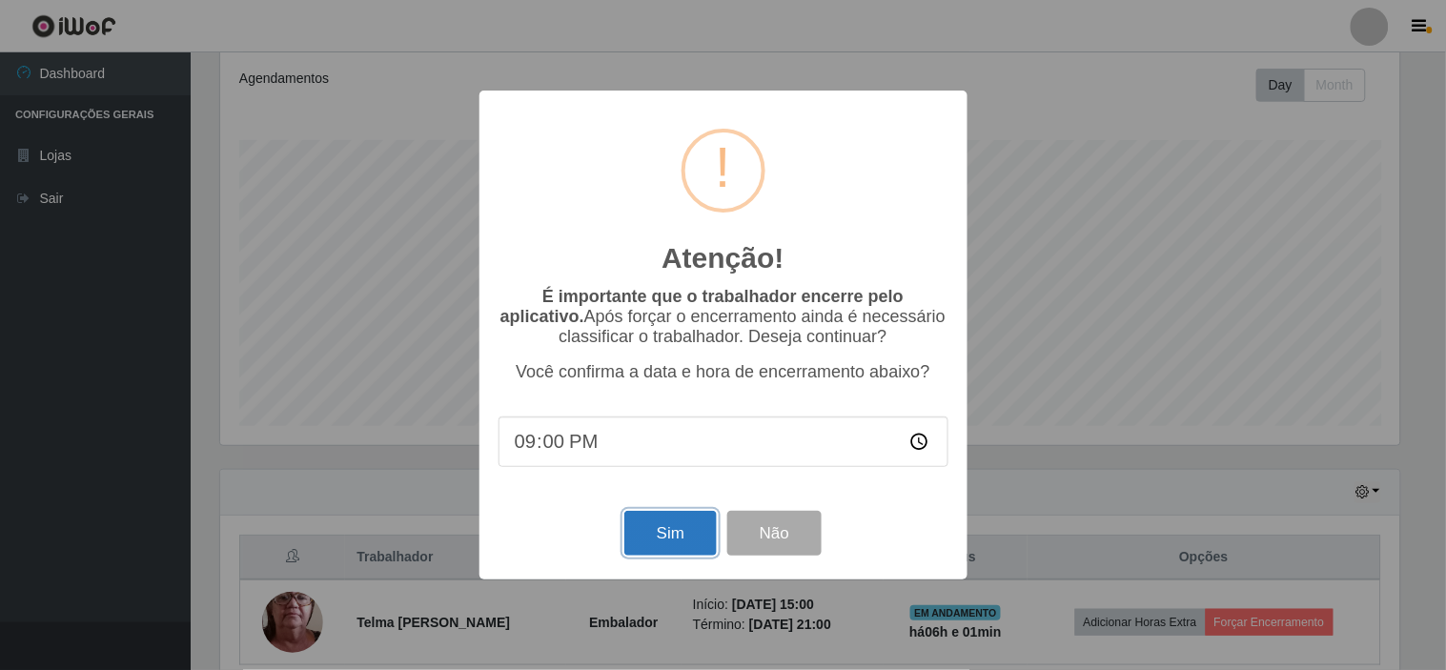
click at [663, 524] on button "Sim" at bounding box center [670, 533] width 92 height 45
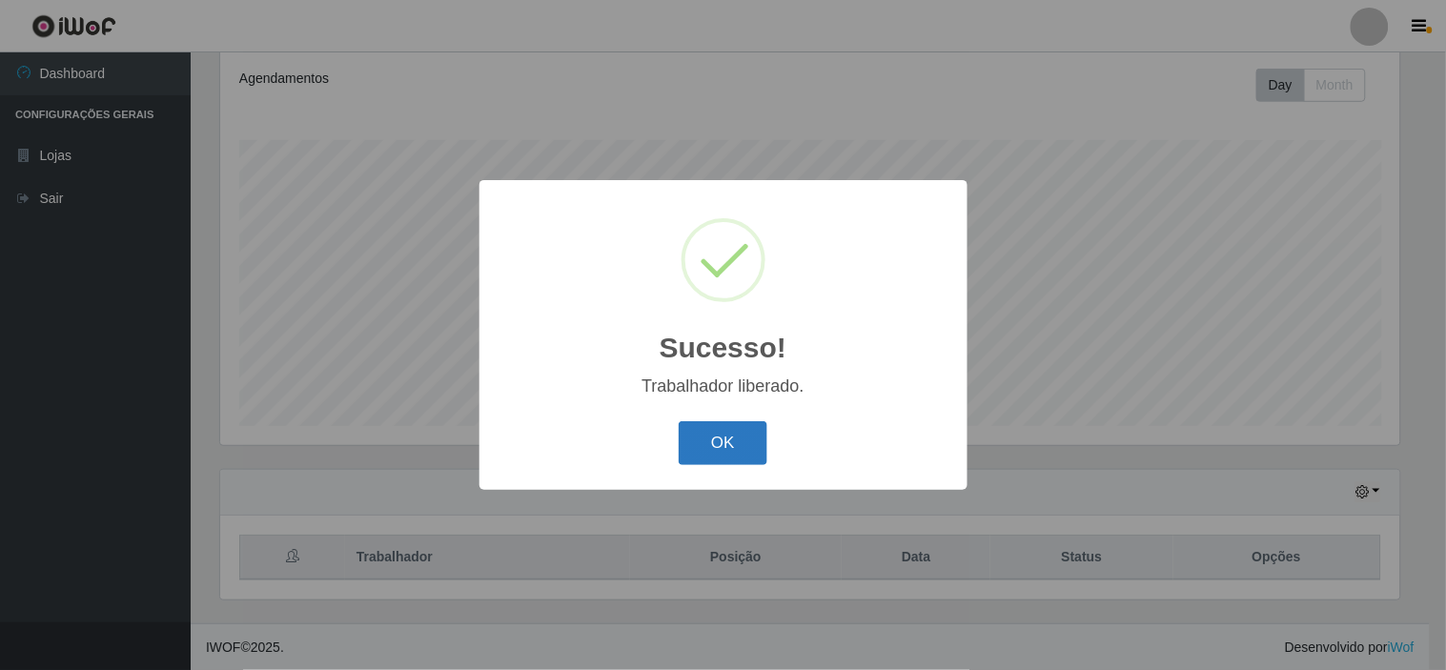
click at [749, 446] on button "OK" at bounding box center [723, 443] width 89 height 45
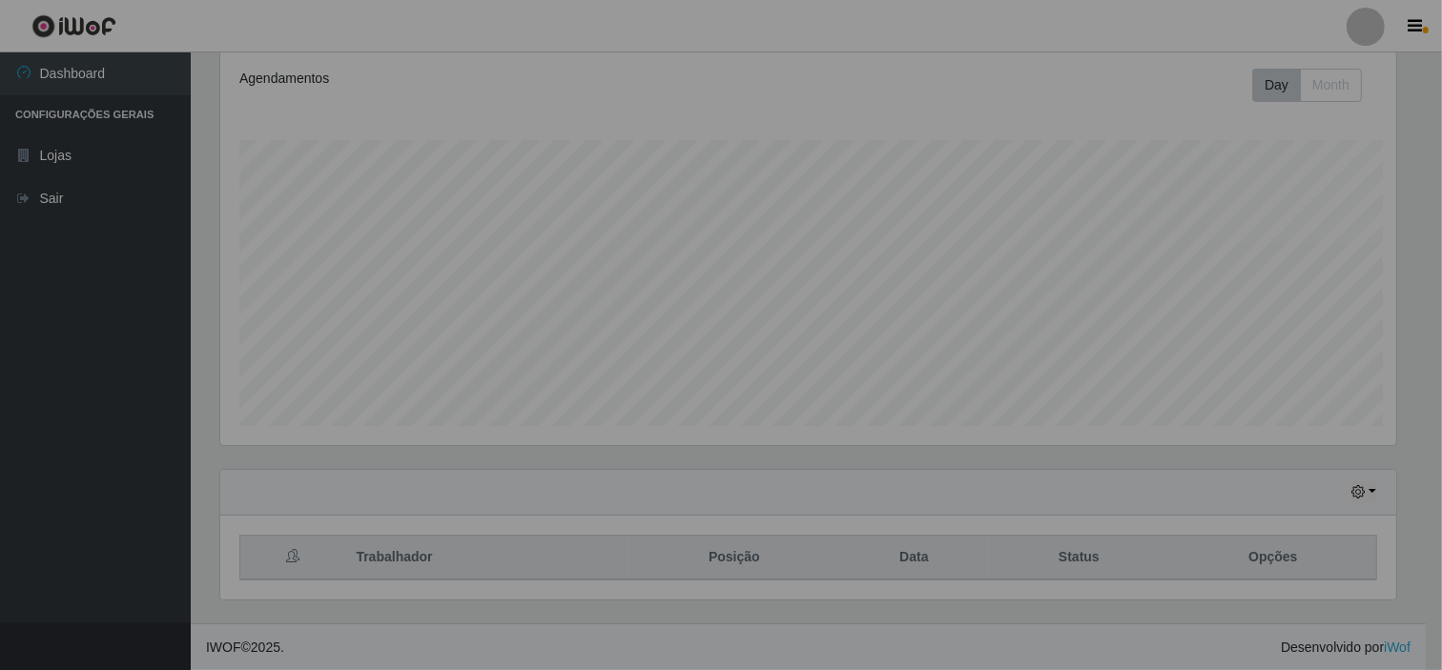
scroll to position [395, 1192]
